Goal: Download file/media

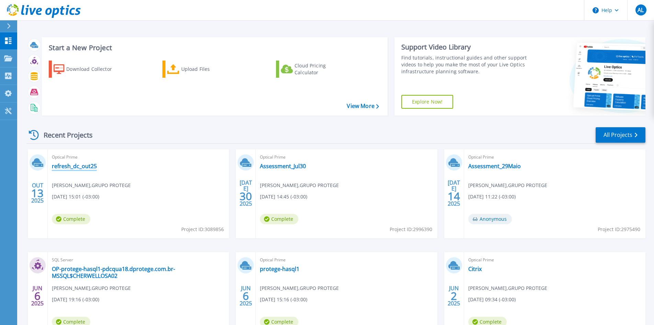
click at [80, 168] on link "refresh_dc_out25" at bounding box center [74, 165] width 45 height 7
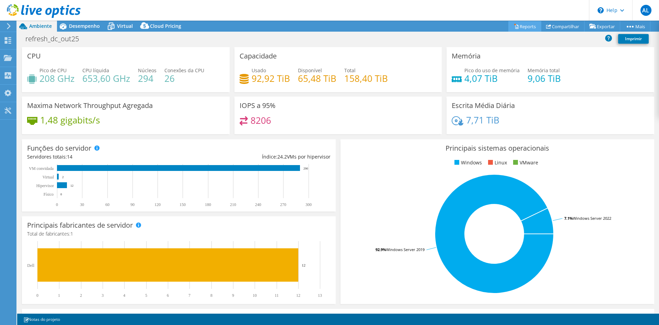
click at [518, 23] on link "Reports" at bounding box center [525, 26] width 33 height 11
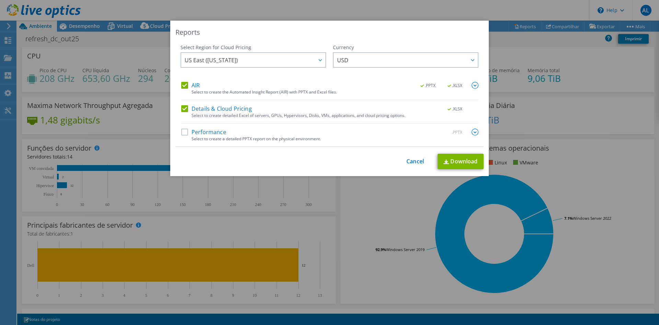
click at [181, 132] on label "Performance" at bounding box center [203, 131] width 45 height 7
click at [0, 0] on input "Performance" at bounding box center [0, 0] width 0 height 0
click at [262, 60] on span "US East ([US_STATE])" at bounding box center [255, 60] width 141 height 14
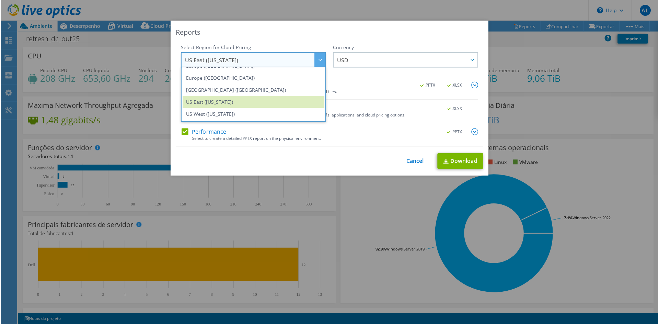
scroll to position [88, 0]
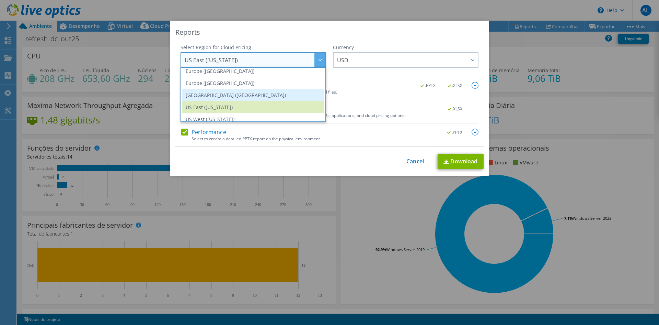
click at [274, 93] on li "[GEOGRAPHIC_DATA] ([GEOGRAPHIC_DATA])" at bounding box center [253, 95] width 142 height 12
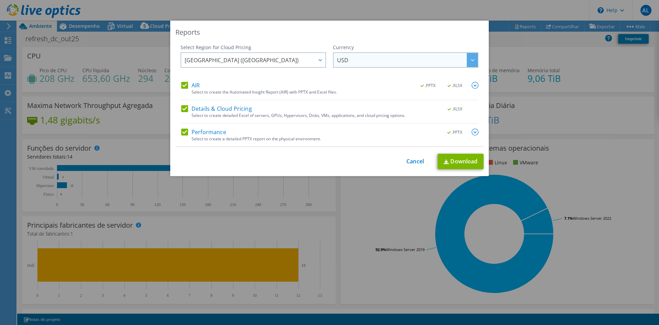
click at [363, 57] on span "USD" at bounding box center [407, 60] width 141 height 14
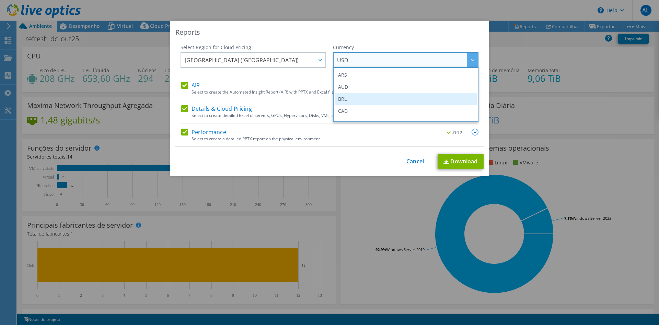
click at [353, 99] on li "BRL" at bounding box center [406, 99] width 142 height 12
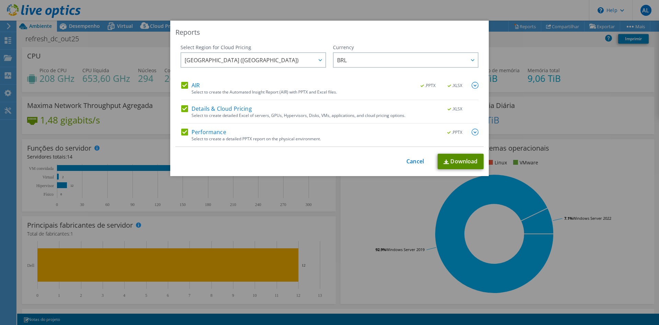
click at [464, 158] on link "Download" at bounding box center [461, 161] width 46 height 15
